Goal: Understand process/instructions

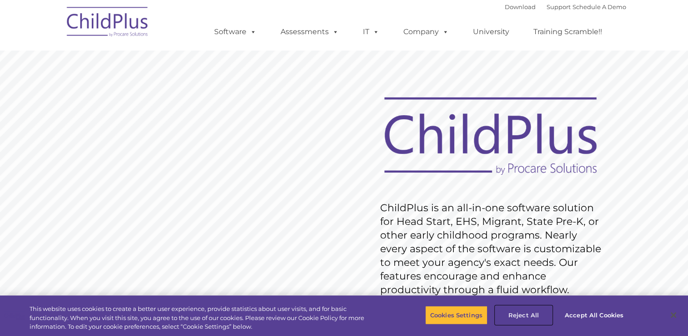
click at [525, 316] on button "Reject All" at bounding box center [523, 314] width 57 height 19
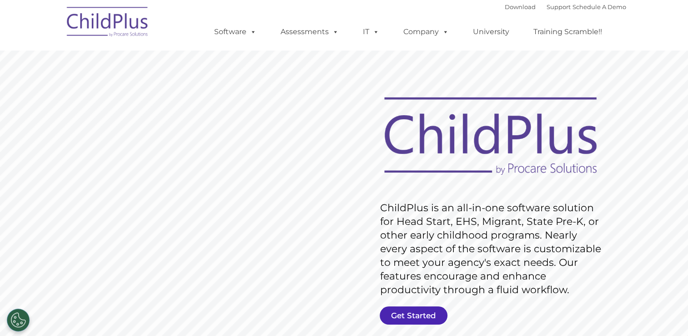
click at [408, 314] on link "Get Started" at bounding box center [414, 315] width 68 height 18
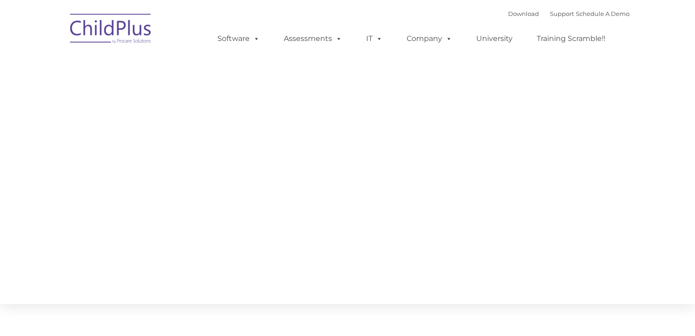
type input ""
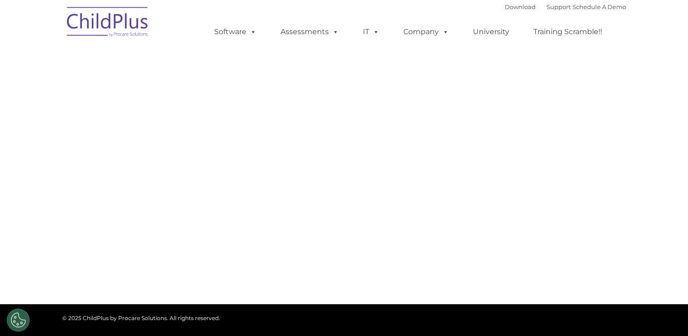
select select "MEDIUM"
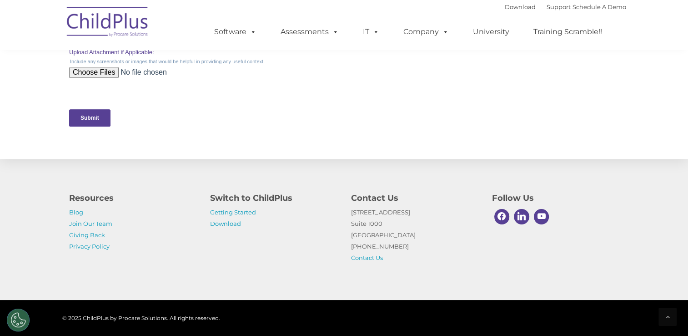
scroll to position [452, 0]
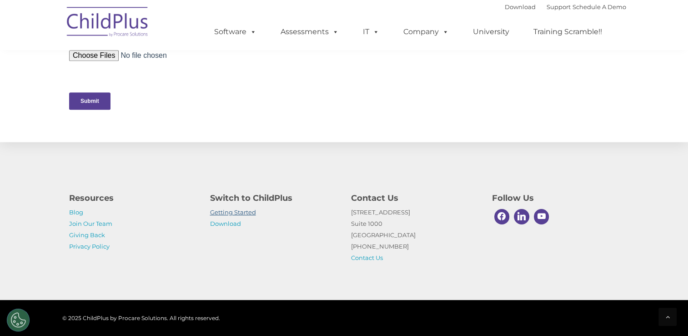
click at [238, 214] on link "Getting Started" at bounding box center [233, 211] width 46 height 7
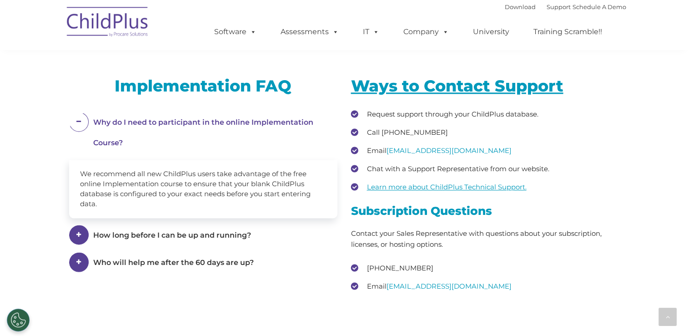
scroll to position [1196, 0]
